Goal: Task Accomplishment & Management: Complete application form

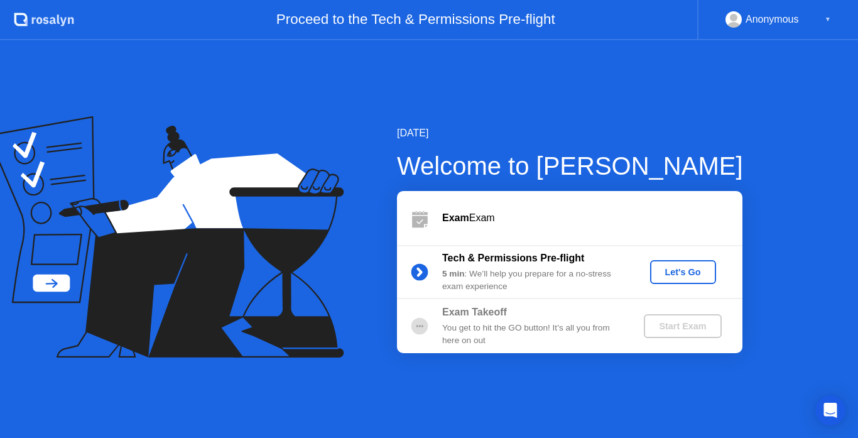
click at [697, 273] on div "Let's Go" at bounding box center [683, 272] width 56 height 10
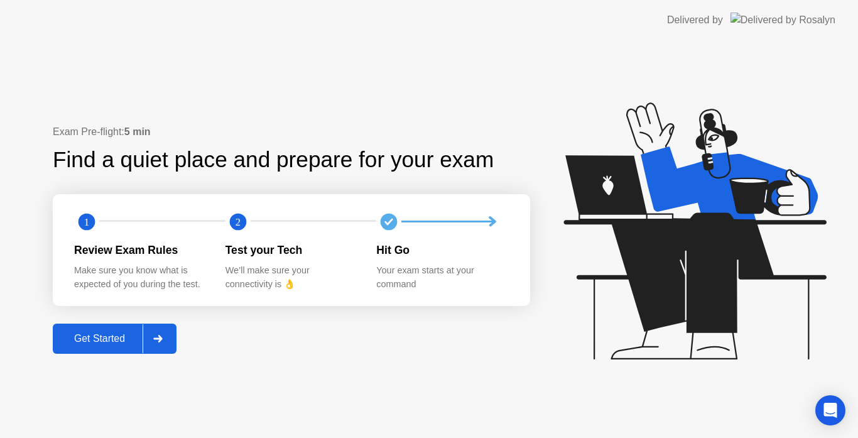
click at [103, 342] on div "Get Started" at bounding box center [100, 338] width 86 height 11
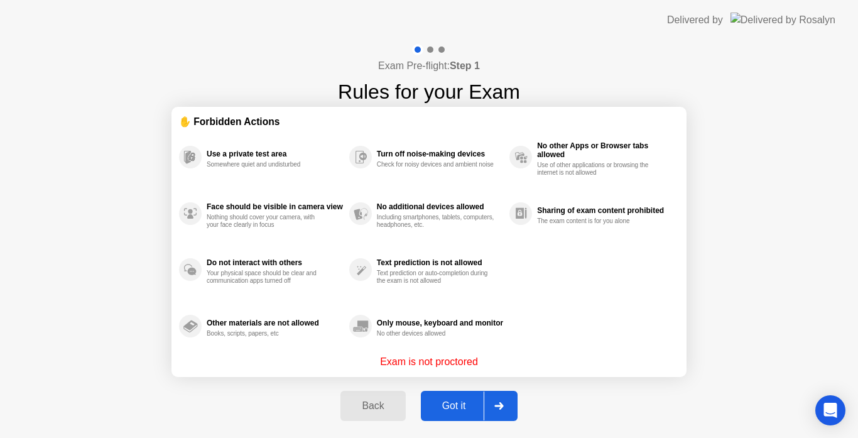
click at [479, 411] on div "Got it" at bounding box center [453, 405] width 59 height 11
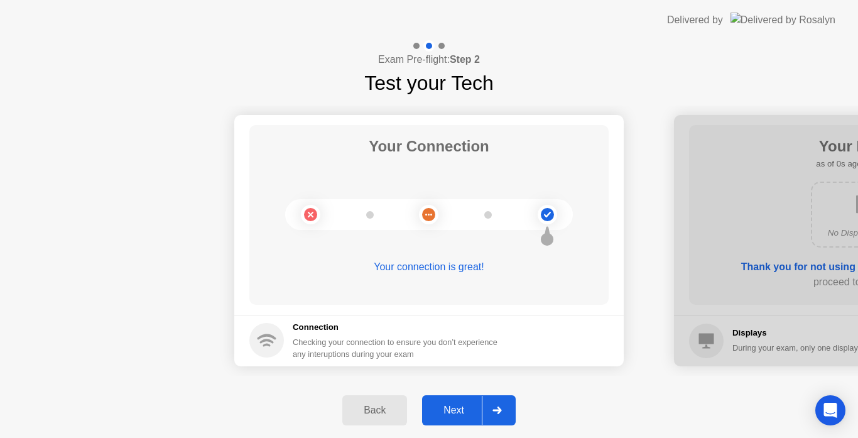
click at [466, 416] on div "Next" at bounding box center [454, 409] width 56 height 11
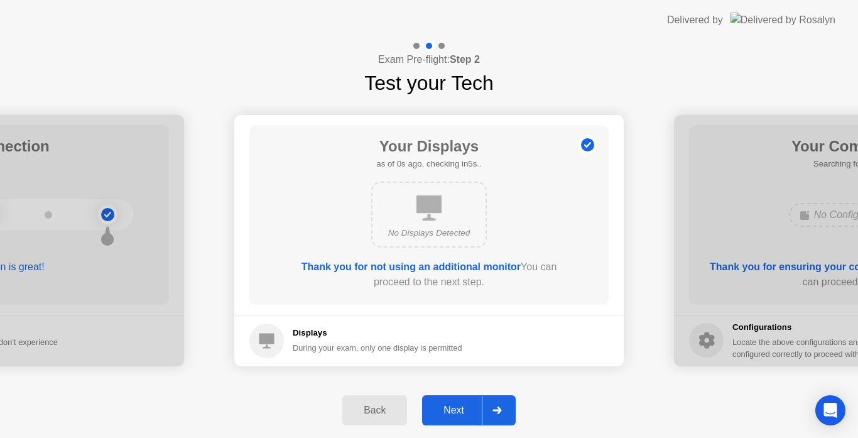
click at [466, 413] on div "Next" at bounding box center [454, 409] width 56 height 11
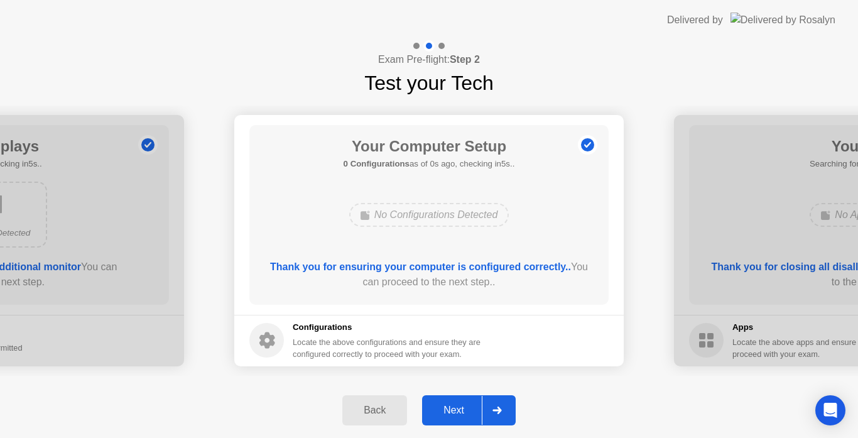
click at [466, 413] on div "Next" at bounding box center [454, 409] width 56 height 11
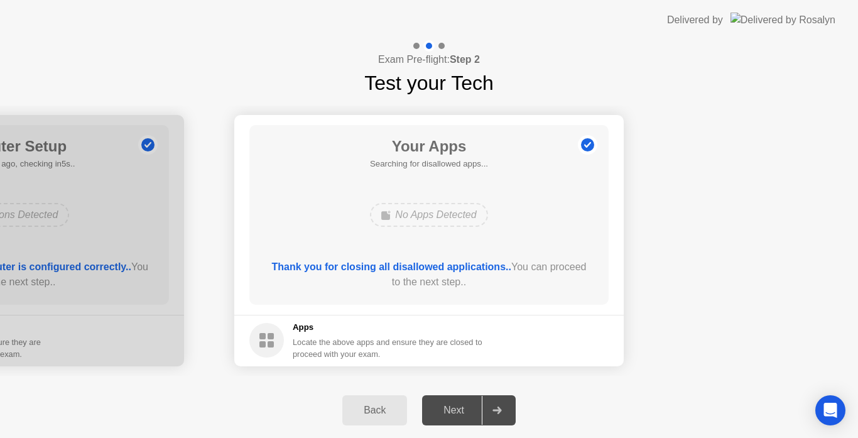
click at [466, 413] on div "Next" at bounding box center [454, 409] width 56 height 11
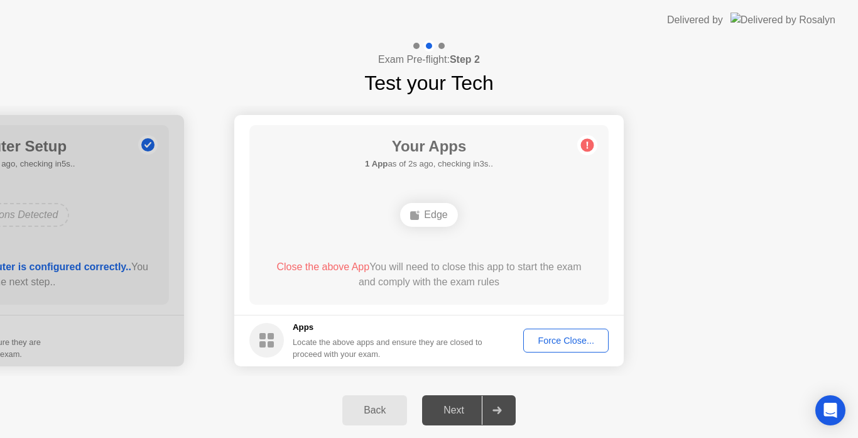
click at [570, 336] on div "Force Close..." at bounding box center [565, 340] width 77 height 10
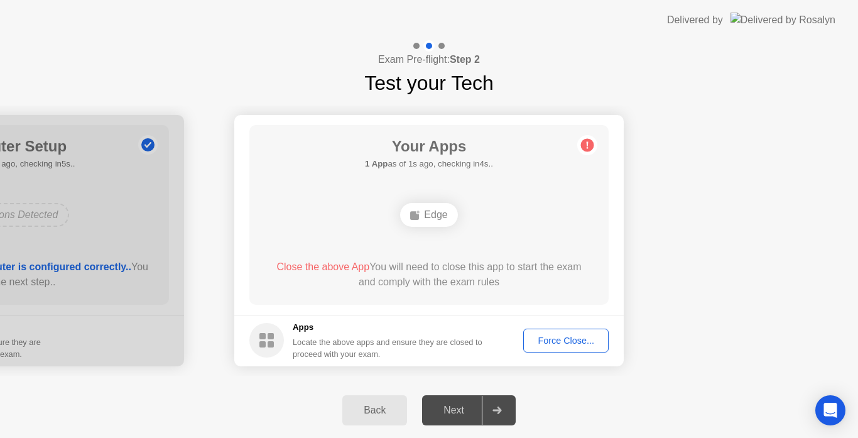
click at [574, 336] on div "Force Close..." at bounding box center [565, 340] width 77 height 10
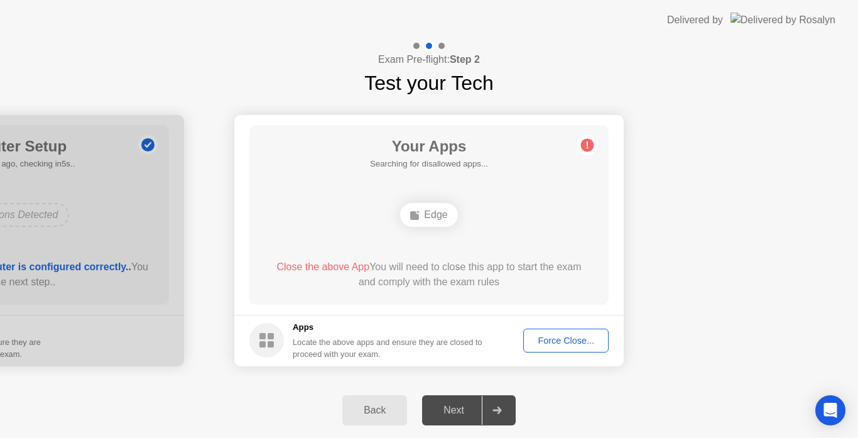
click at [346, 266] on span "Close the above App" at bounding box center [322, 266] width 93 height 11
click at [419, 217] on rect at bounding box center [414, 215] width 9 height 9
click at [567, 340] on div "Force Close..." at bounding box center [565, 340] width 77 height 10
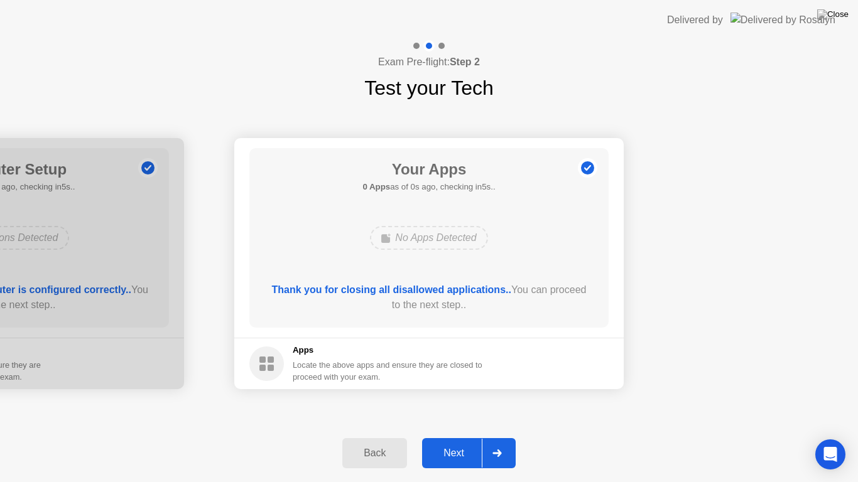
click at [449, 437] on div "Next" at bounding box center [454, 453] width 56 height 11
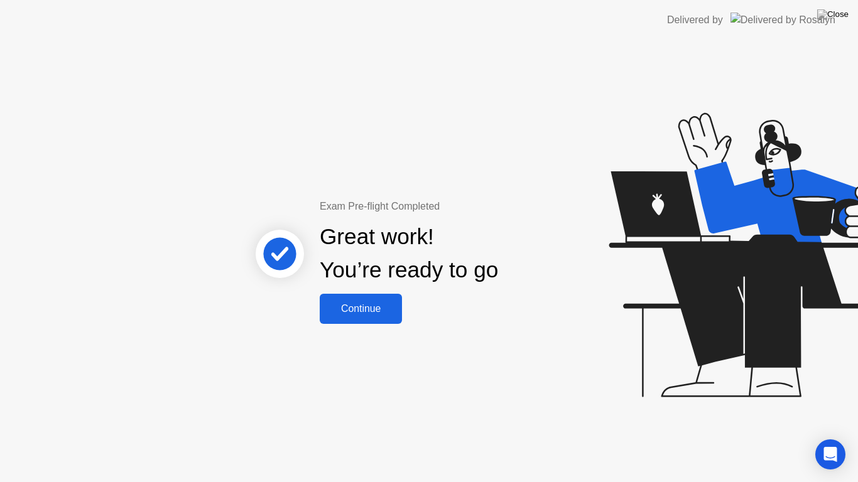
click at [365, 303] on div "Continue" at bounding box center [360, 308] width 75 height 11
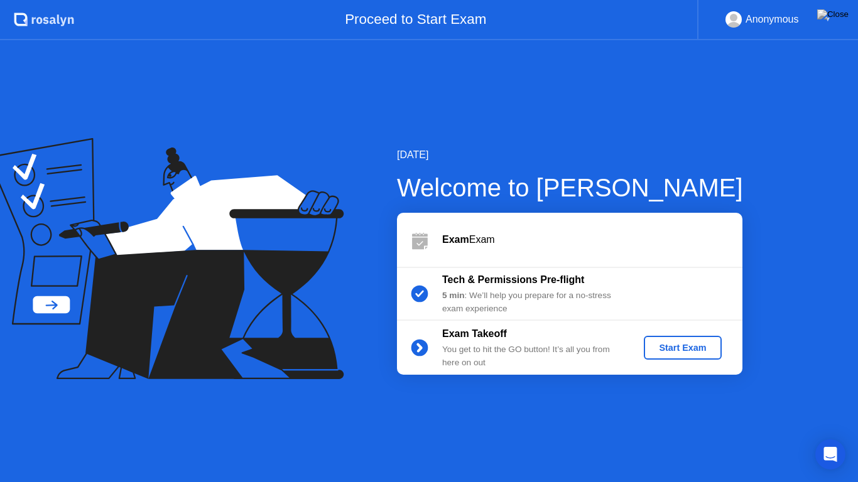
click at [674, 348] on div "Start Exam" at bounding box center [682, 348] width 67 height 10
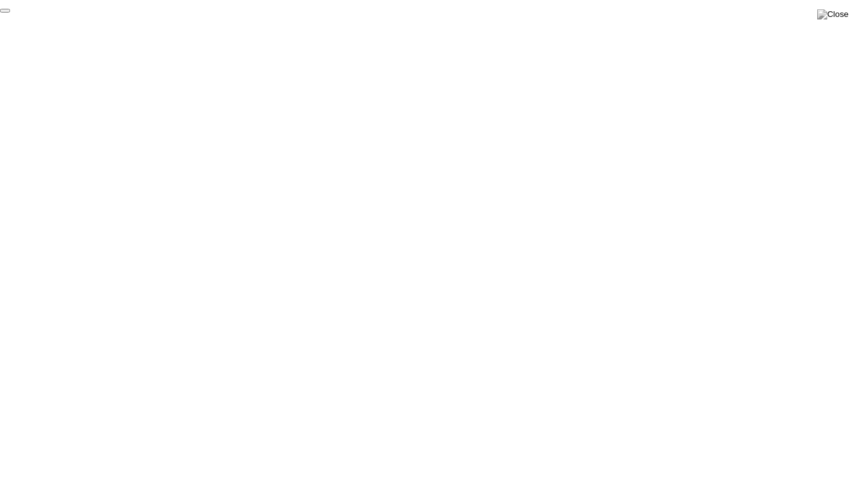
click div "End Proctoring Session"
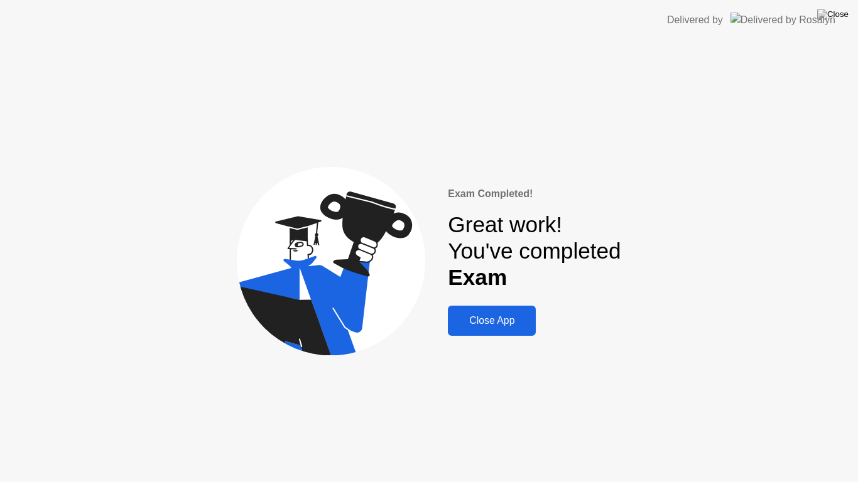
click at [512, 322] on div "Close App" at bounding box center [491, 320] width 80 height 11
